Goal: Transaction & Acquisition: Book appointment/travel/reservation

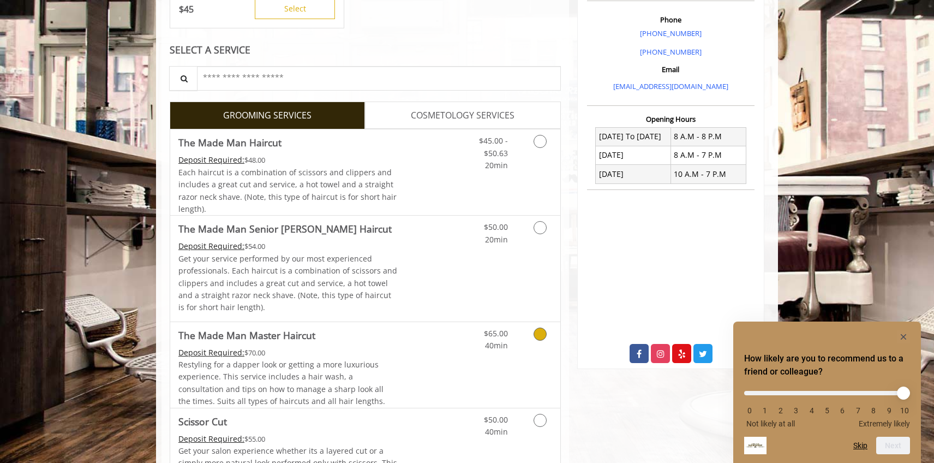
scroll to position [318, 0]
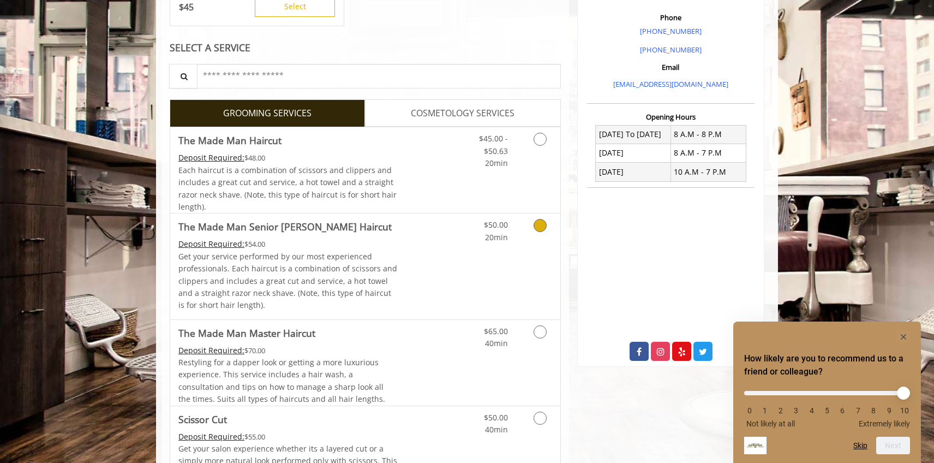
click at [466, 252] on div "$50.00 20min" at bounding box center [512, 265] width 98 height 105
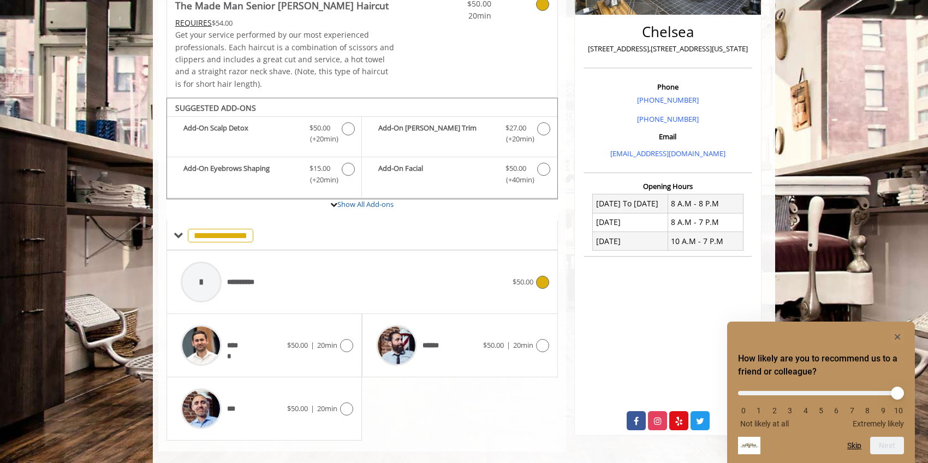
scroll to position [265, 0]
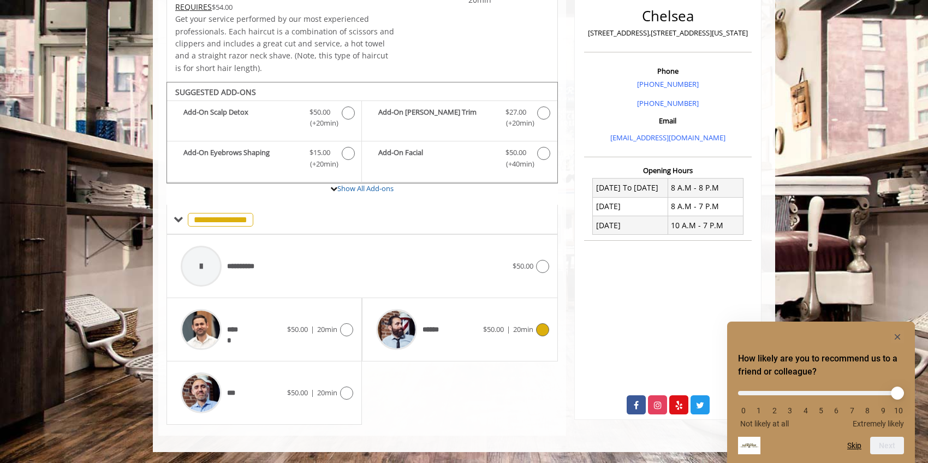
click at [504, 336] on div "****** $50.00 | 20min" at bounding box center [460, 329] width 178 height 52
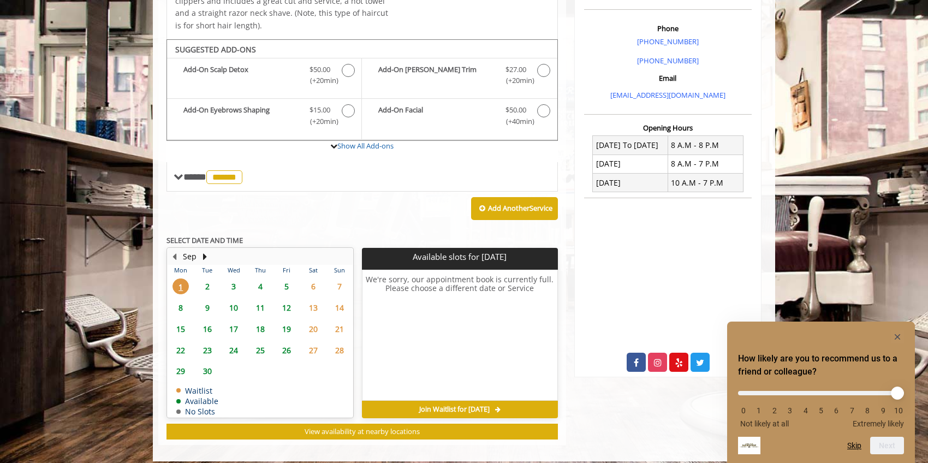
scroll to position [316, 0]
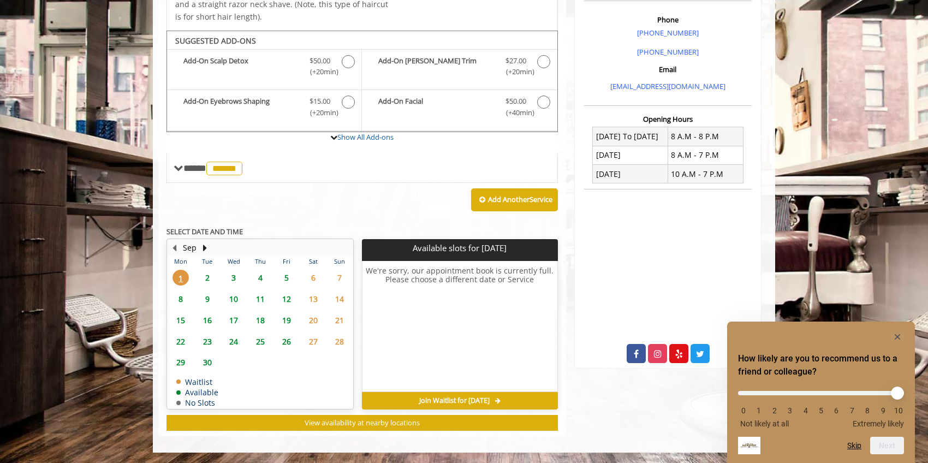
click at [235, 277] on span "3" at bounding box center [233, 278] width 16 height 16
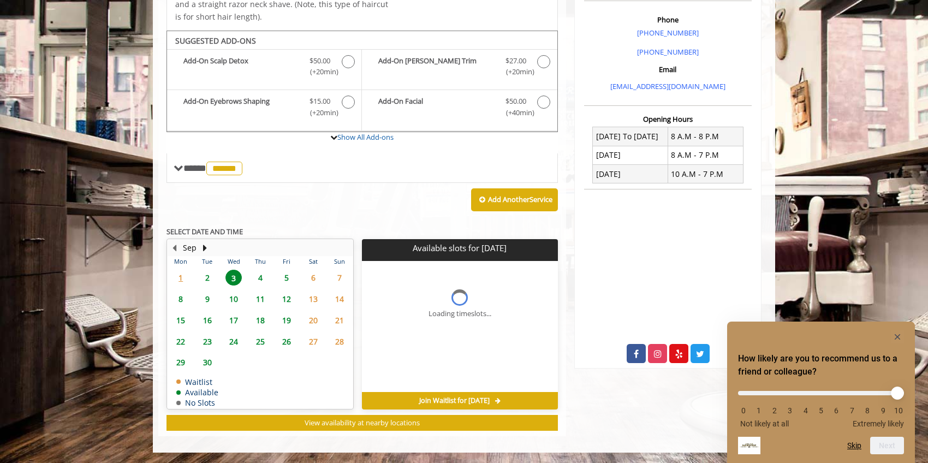
scroll to position [332, 0]
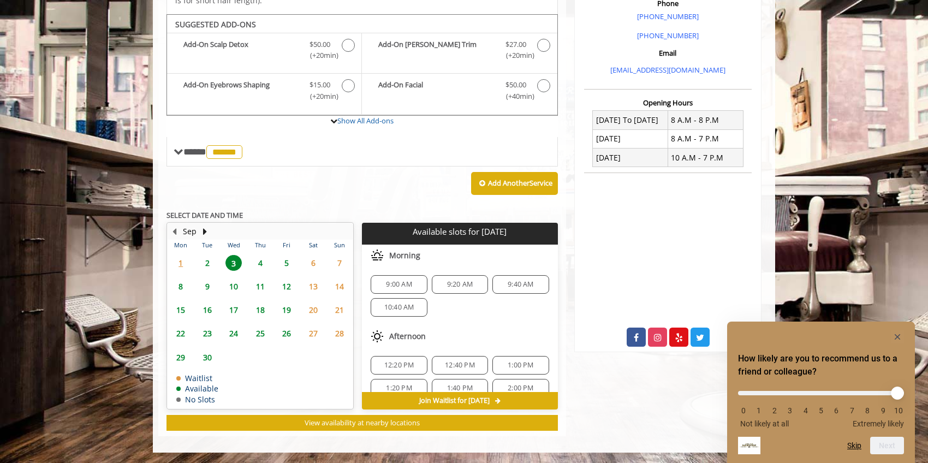
click at [401, 282] on span "9:00 AM" at bounding box center [399, 284] width 26 height 9
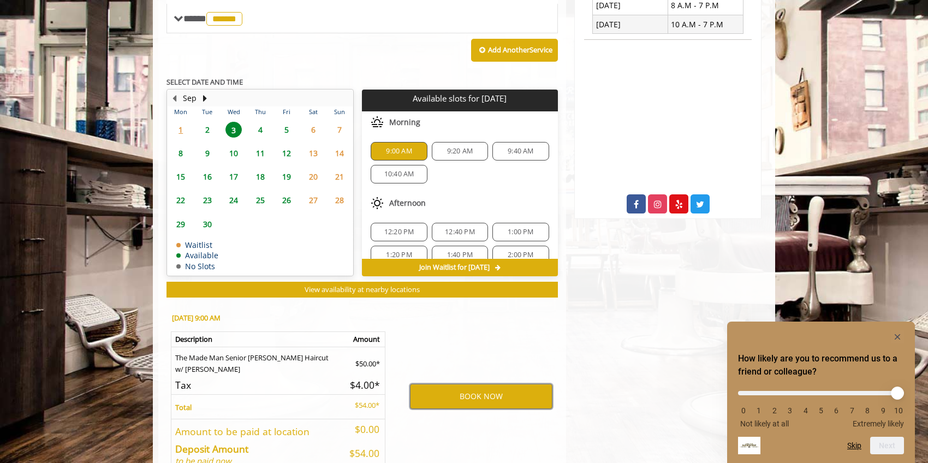
scroll to position [499, 0]
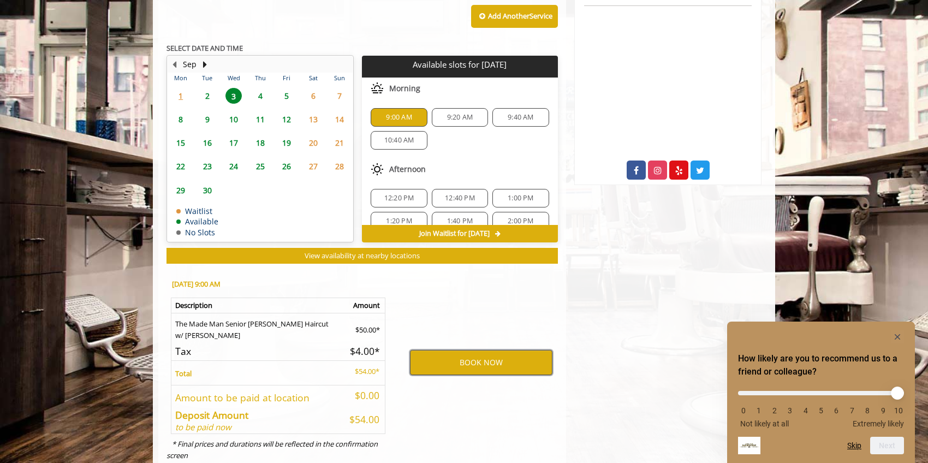
click at [517, 361] on button "BOOK NOW" at bounding box center [481, 362] width 142 height 25
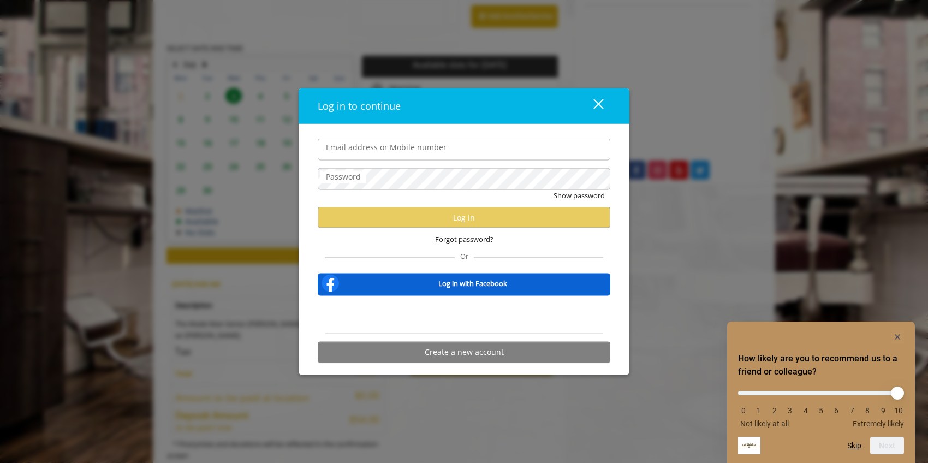
click at [510, 118] on div "Log in to continue close" at bounding box center [464, 106] width 331 height 36
click at [401, 255] on div "Or" at bounding box center [464, 254] width 278 height 8
